Goal: Task Accomplishment & Management: Complete application form

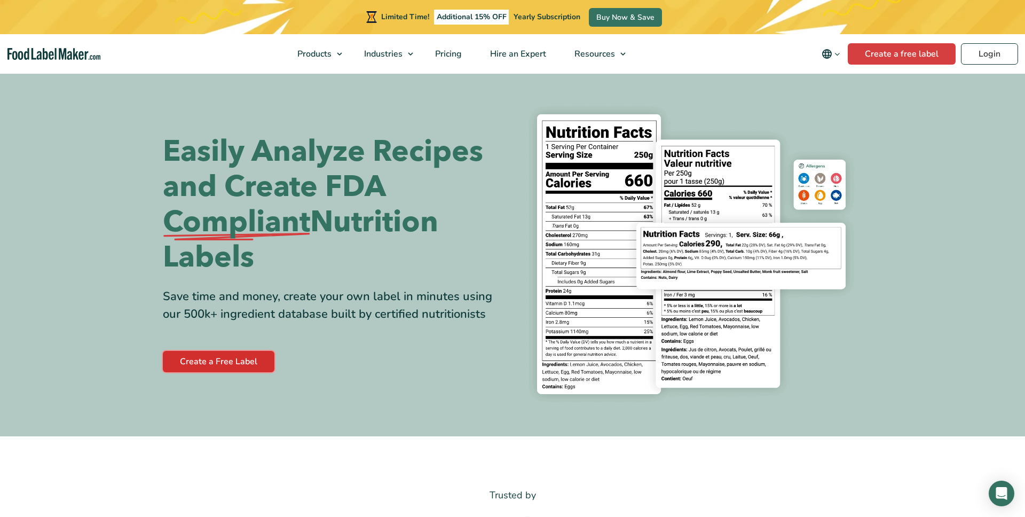
click at [230, 368] on link "Create a Free Label" at bounding box center [219, 361] width 112 height 21
